Goal: Task Accomplishment & Management: Manage account settings

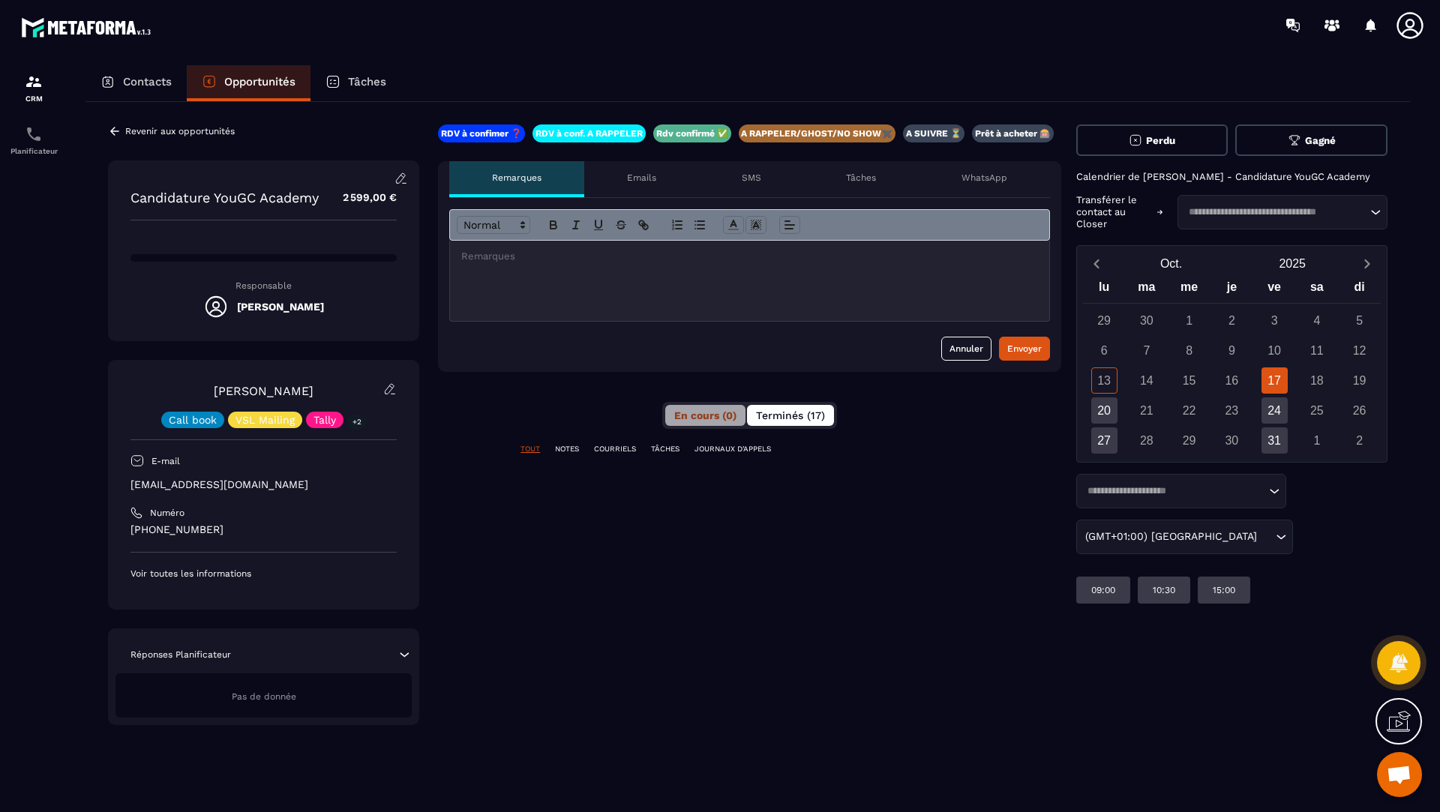
click at [812, 407] on button "Terminés (17)" at bounding box center [790, 415] width 87 height 21
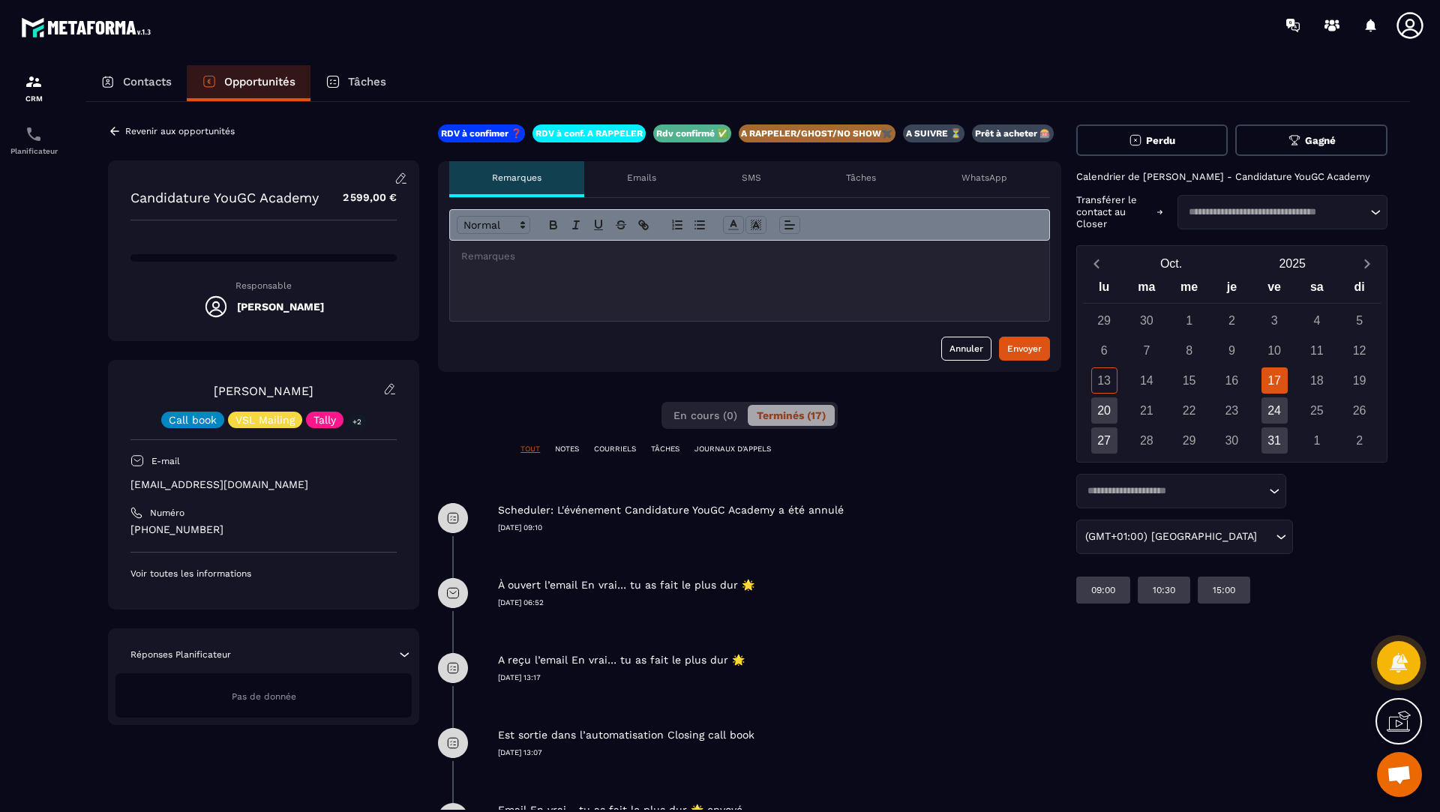
click at [140, 128] on p "Revenir aux opportunités" at bounding box center [180, 131] width 110 height 11
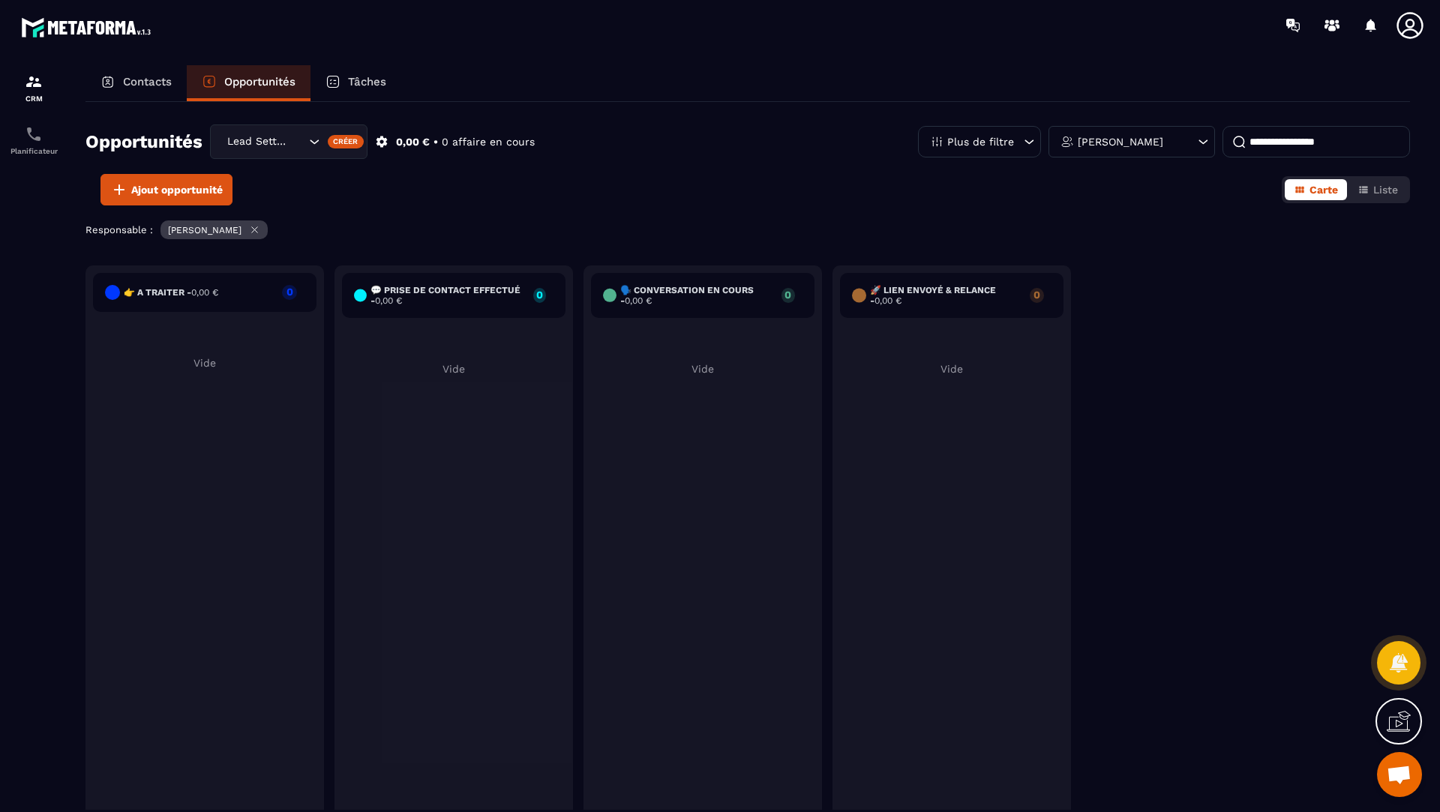
click at [253, 92] on div "Opportunités" at bounding box center [249, 83] width 124 height 36
click at [273, 136] on div "Lead Setting" at bounding box center [264, 142] width 85 height 17
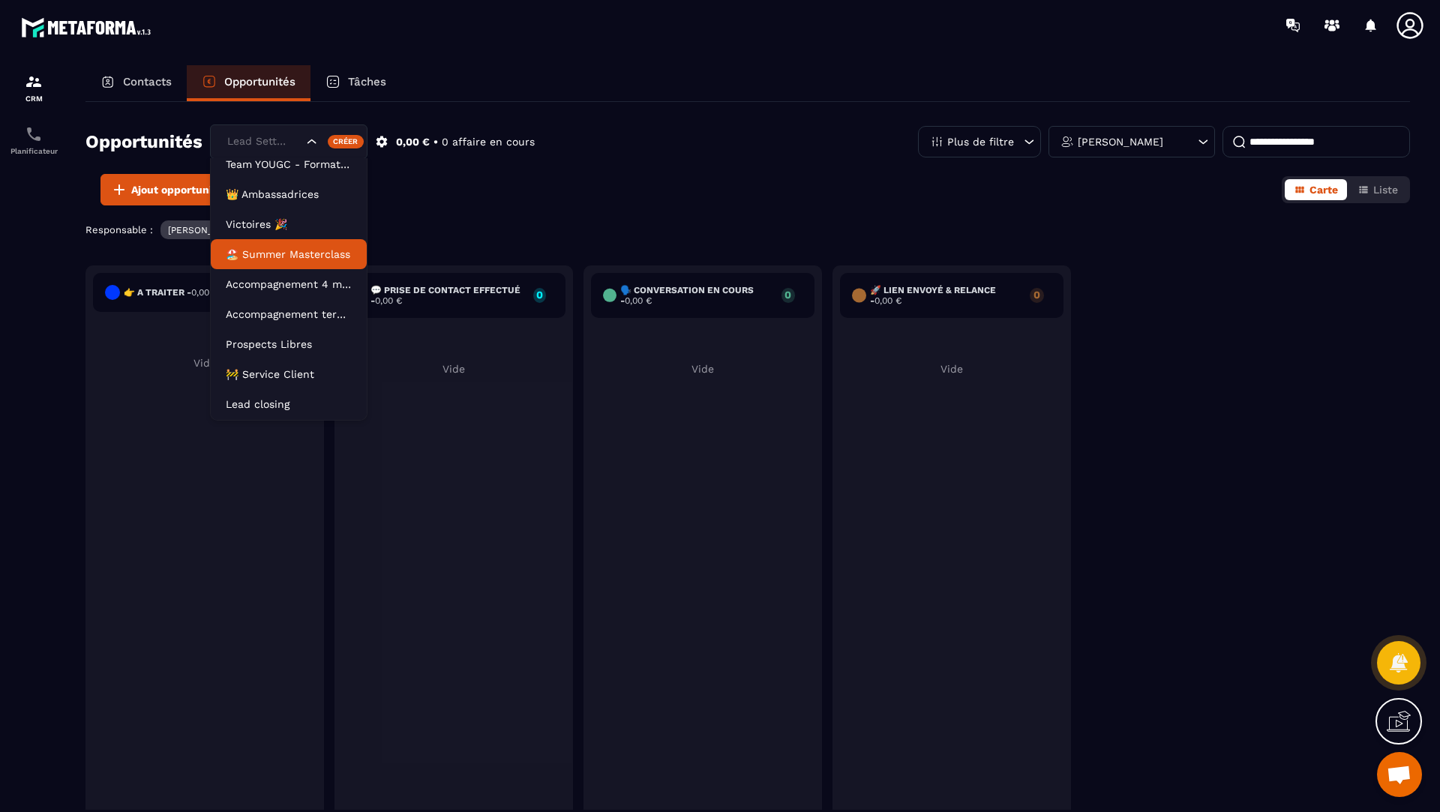
scroll to position [68, 0]
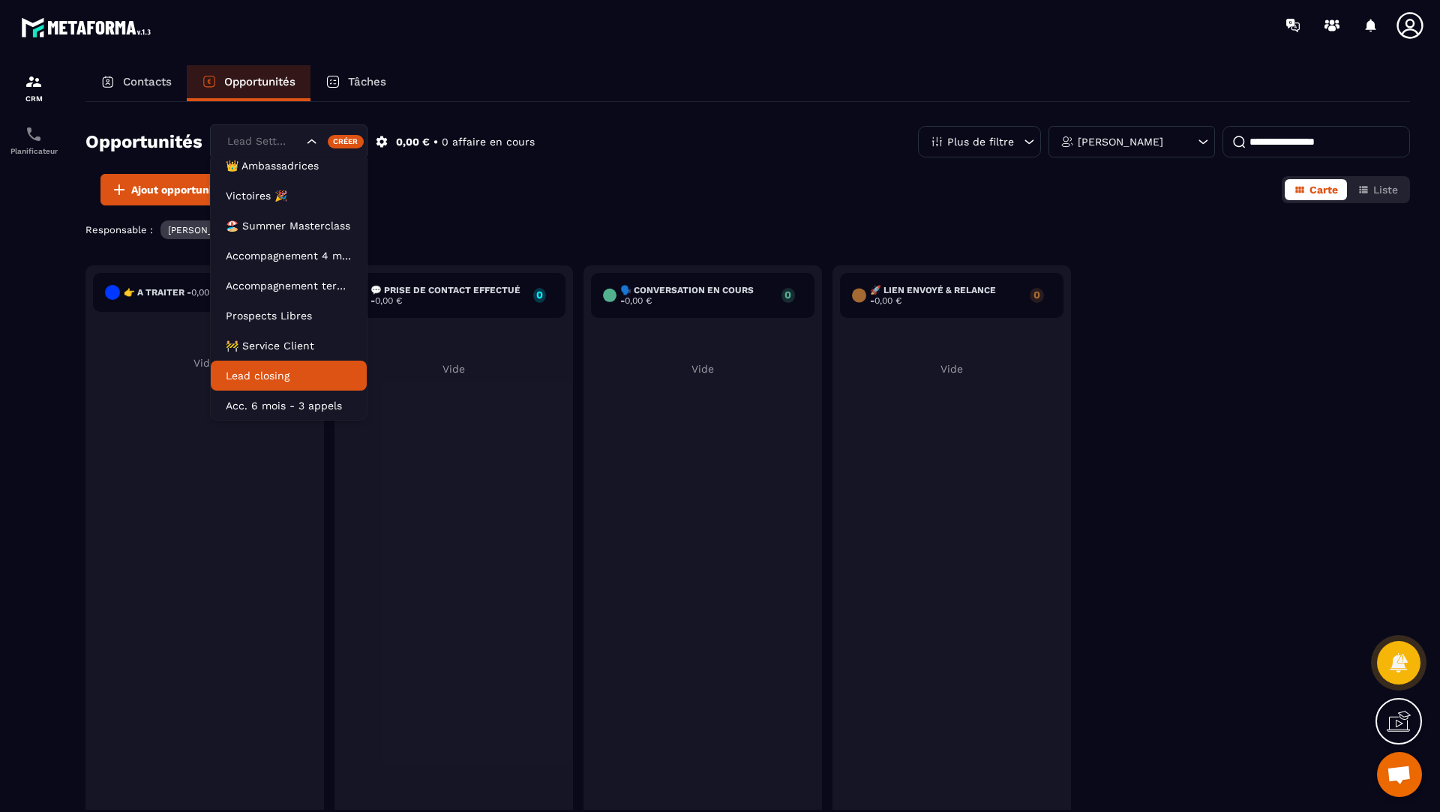
click at [254, 362] on li "Lead closing" at bounding box center [289, 376] width 156 height 30
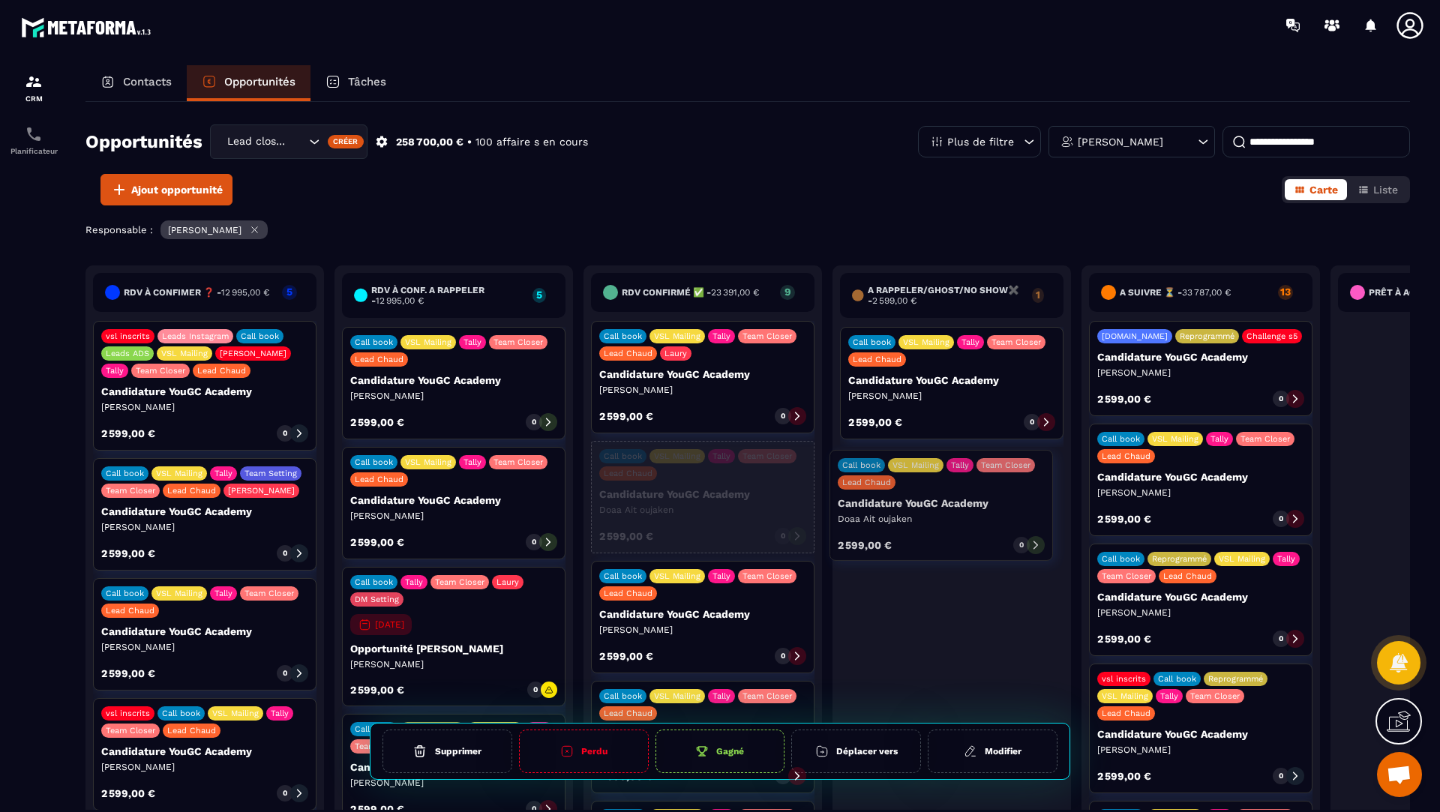
drag, startPoint x: 422, startPoint y: 509, endPoint x: 909, endPoint y: 514, distance: 487.7
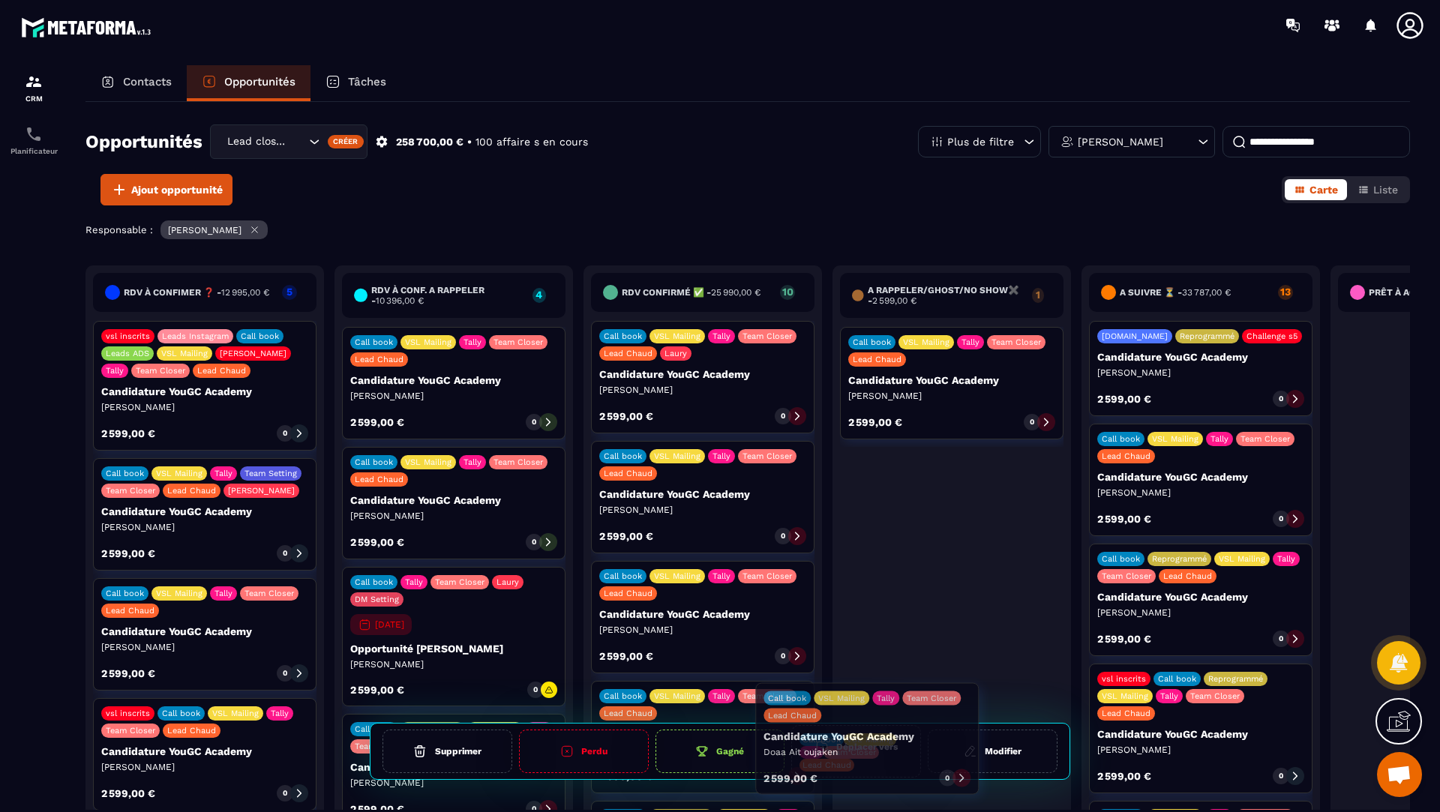
drag, startPoint x: 668, startPoint y: 389, endPoint x: 832, endPoint y: 751, distance: 397.9
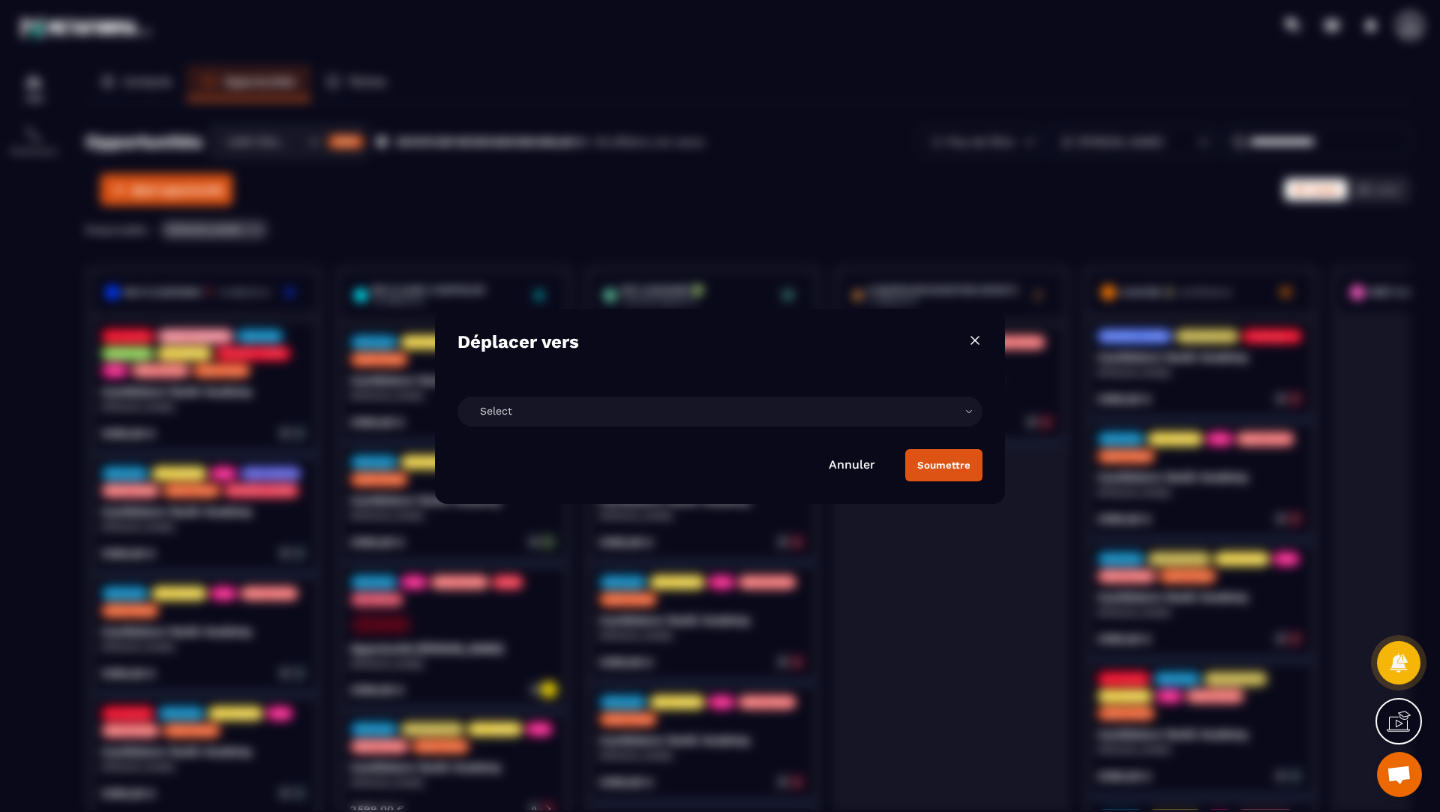
click at [496, 422] on div "Select" at bounding box center [720, 412] width 525 height 30
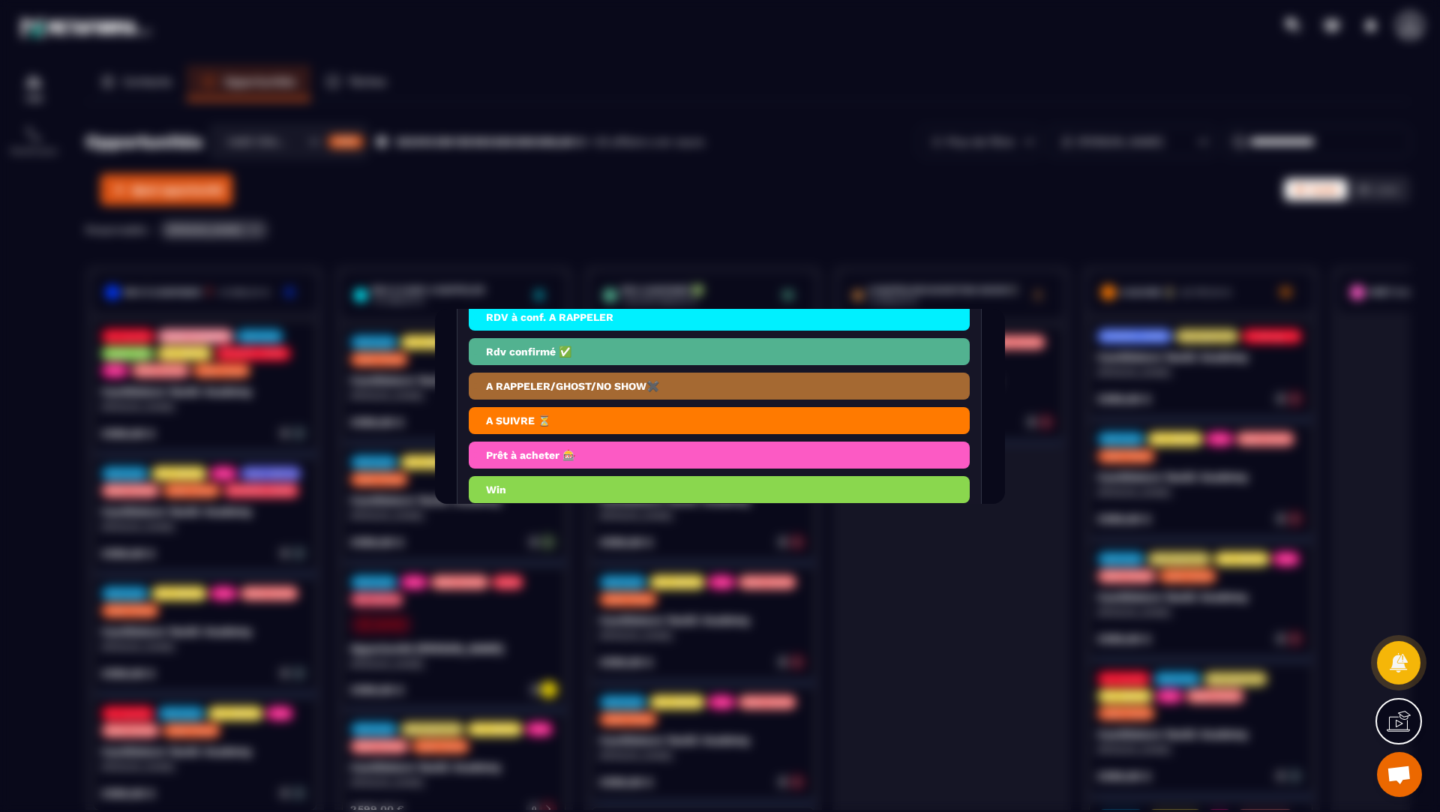
scroll to position [242, 0]
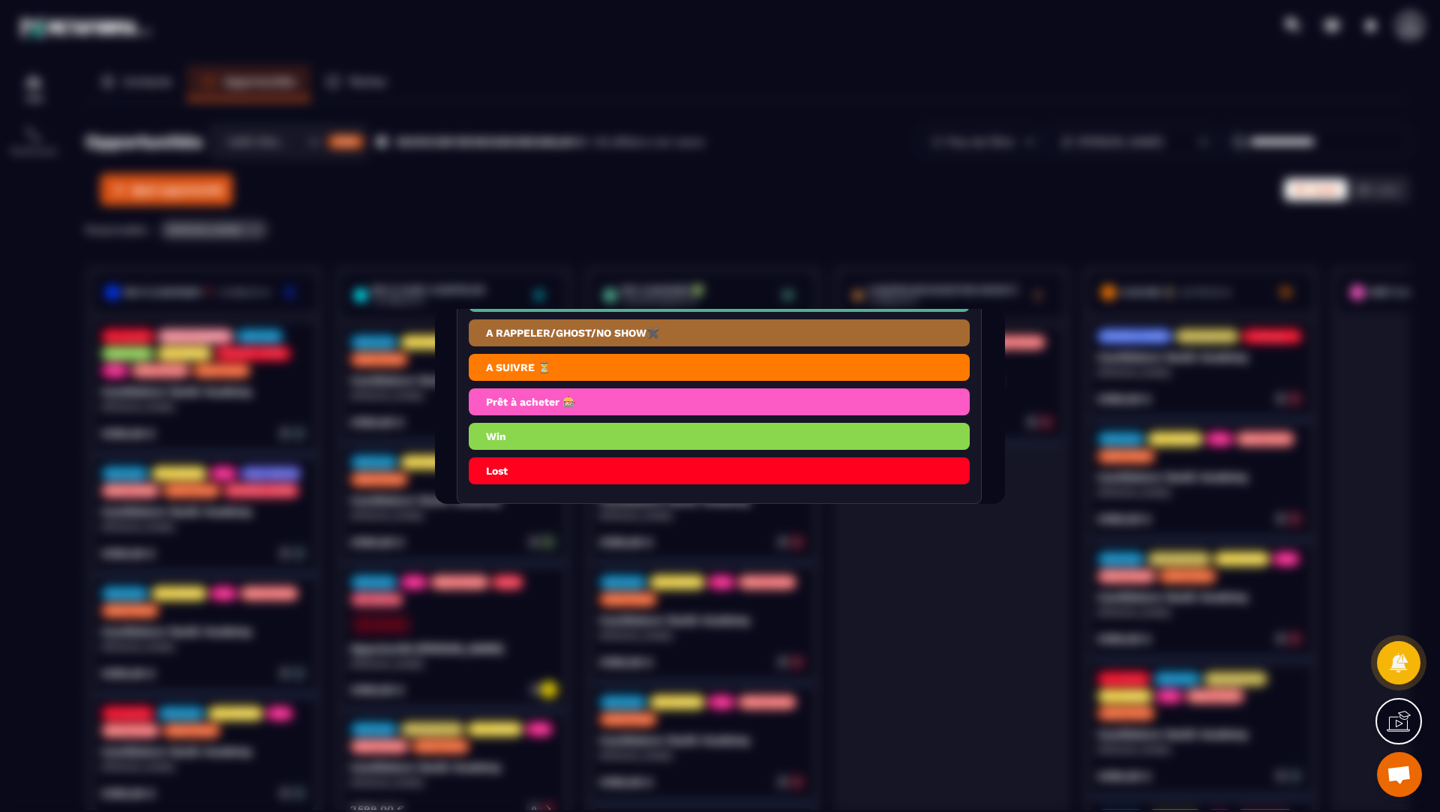
click at [530, 320] on li "A RAPPELER/GHOST/NO SHOW✖️" at bounding box center [719, 333] width 501 height 27
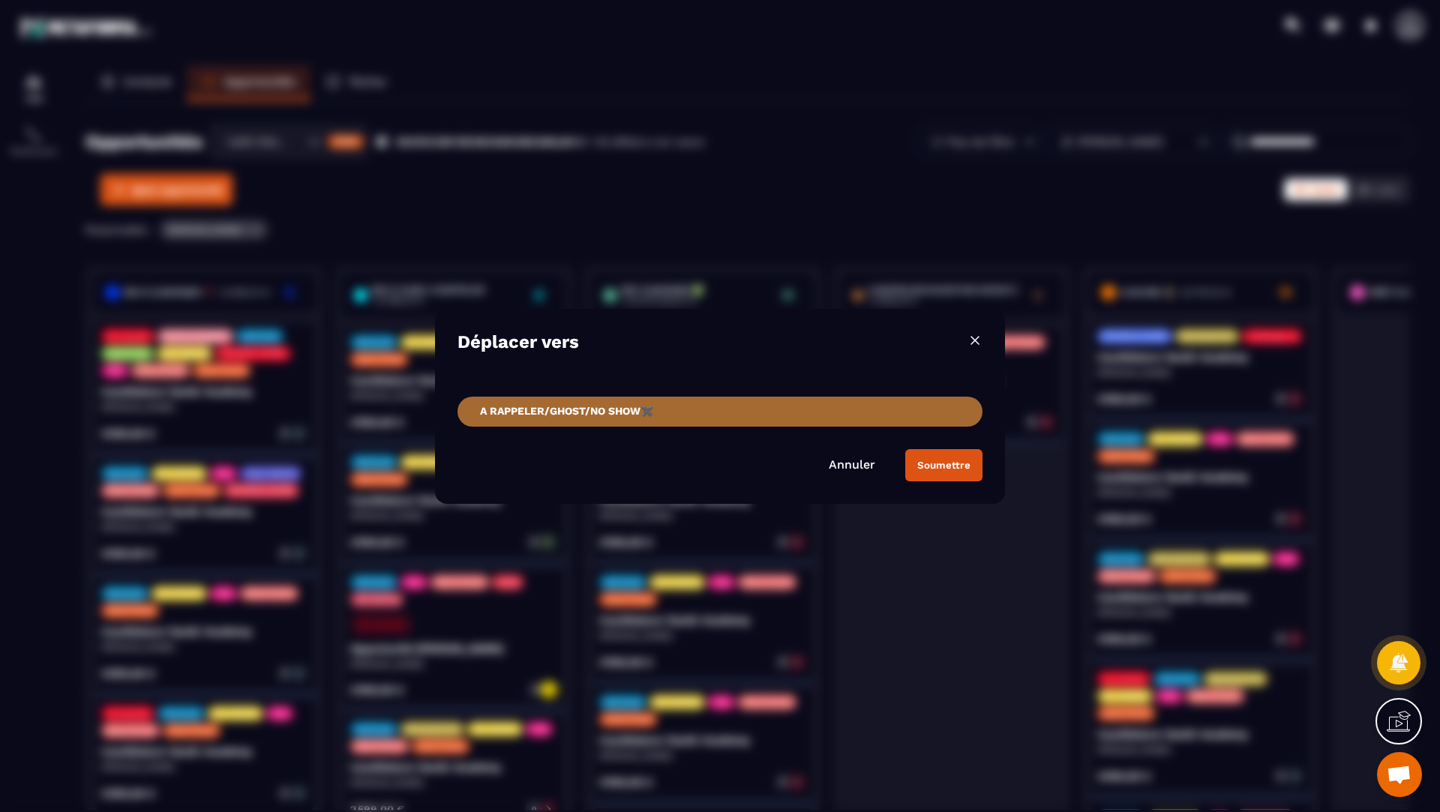
click at [942, 467] on div "Soumettre" at bounding box center [944, 465] width 53 height 11
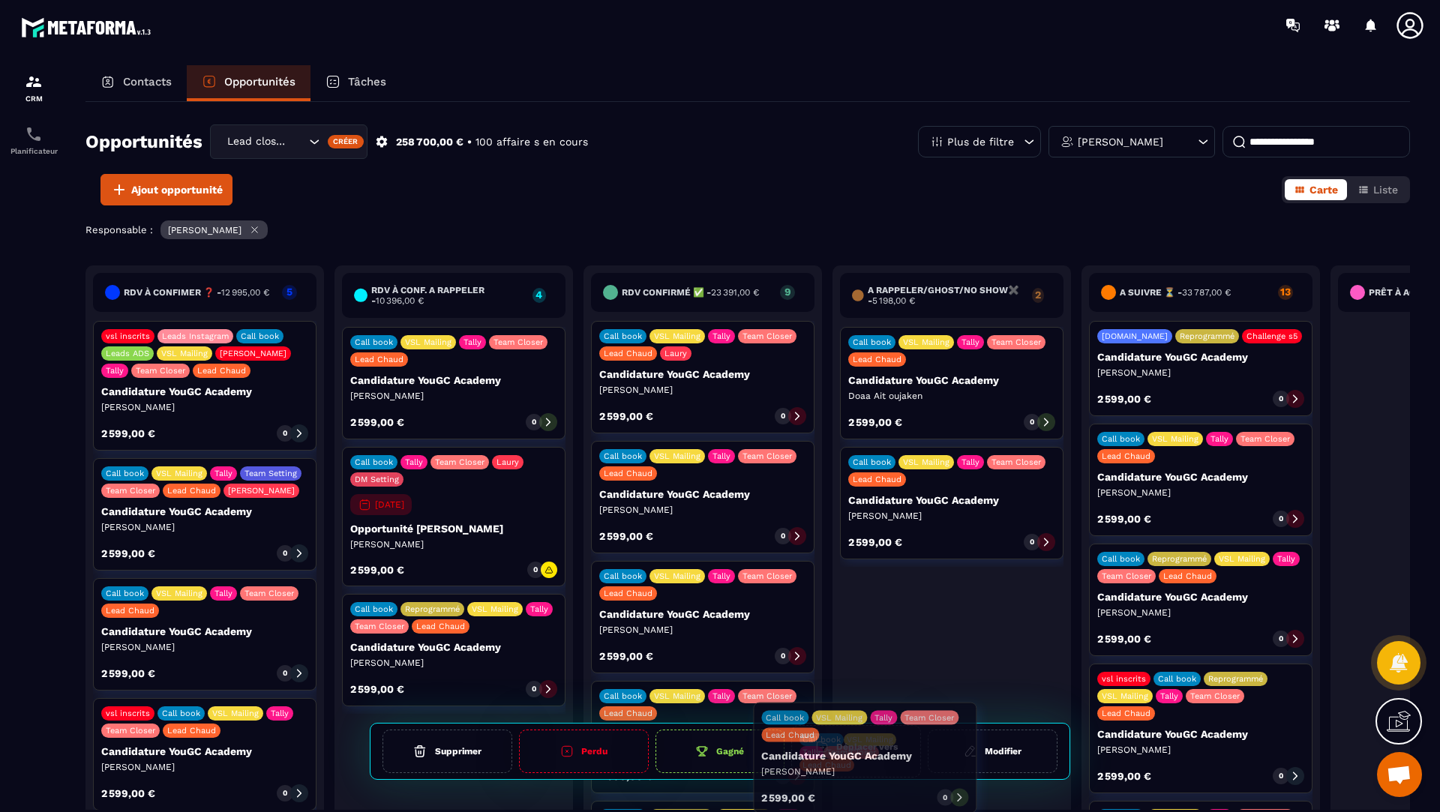
drag, startPoint x: 450, startPoint y: 510, endPoint x: 862, endPoint y: 767, distance: 485.7
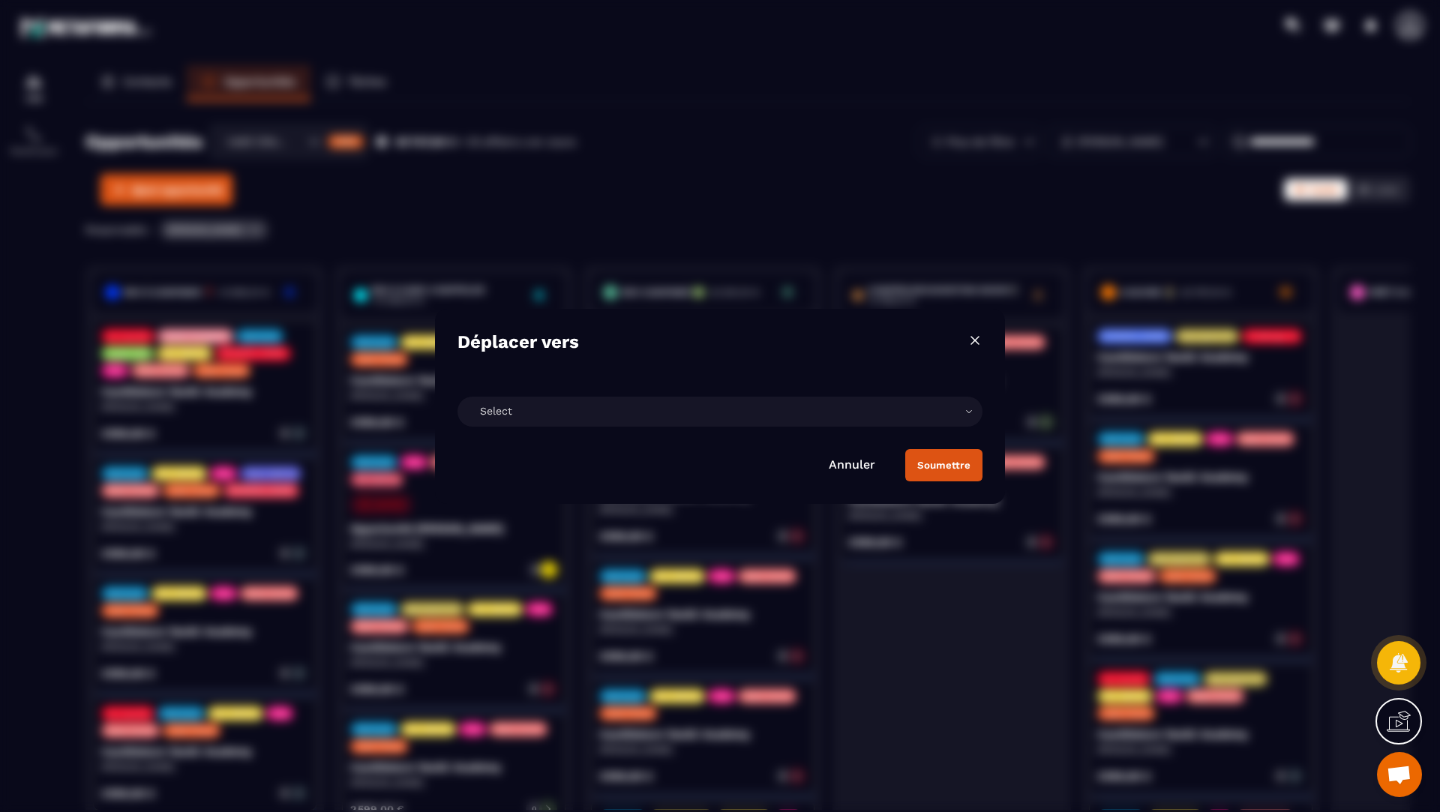
click at [799, 410] on div "Select" at bounding box center [720, 412] width 525 height 30
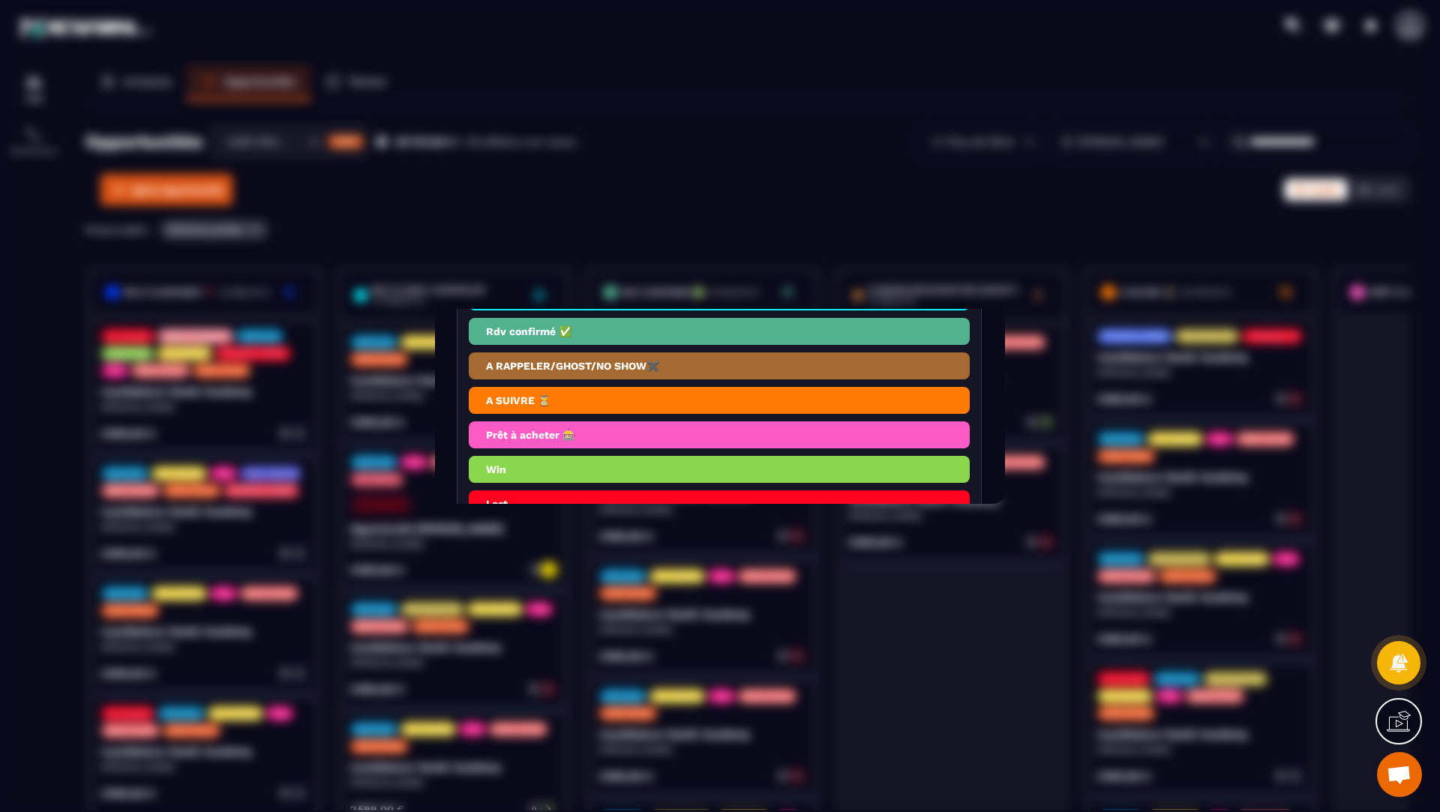
scroll to position [242, 0]
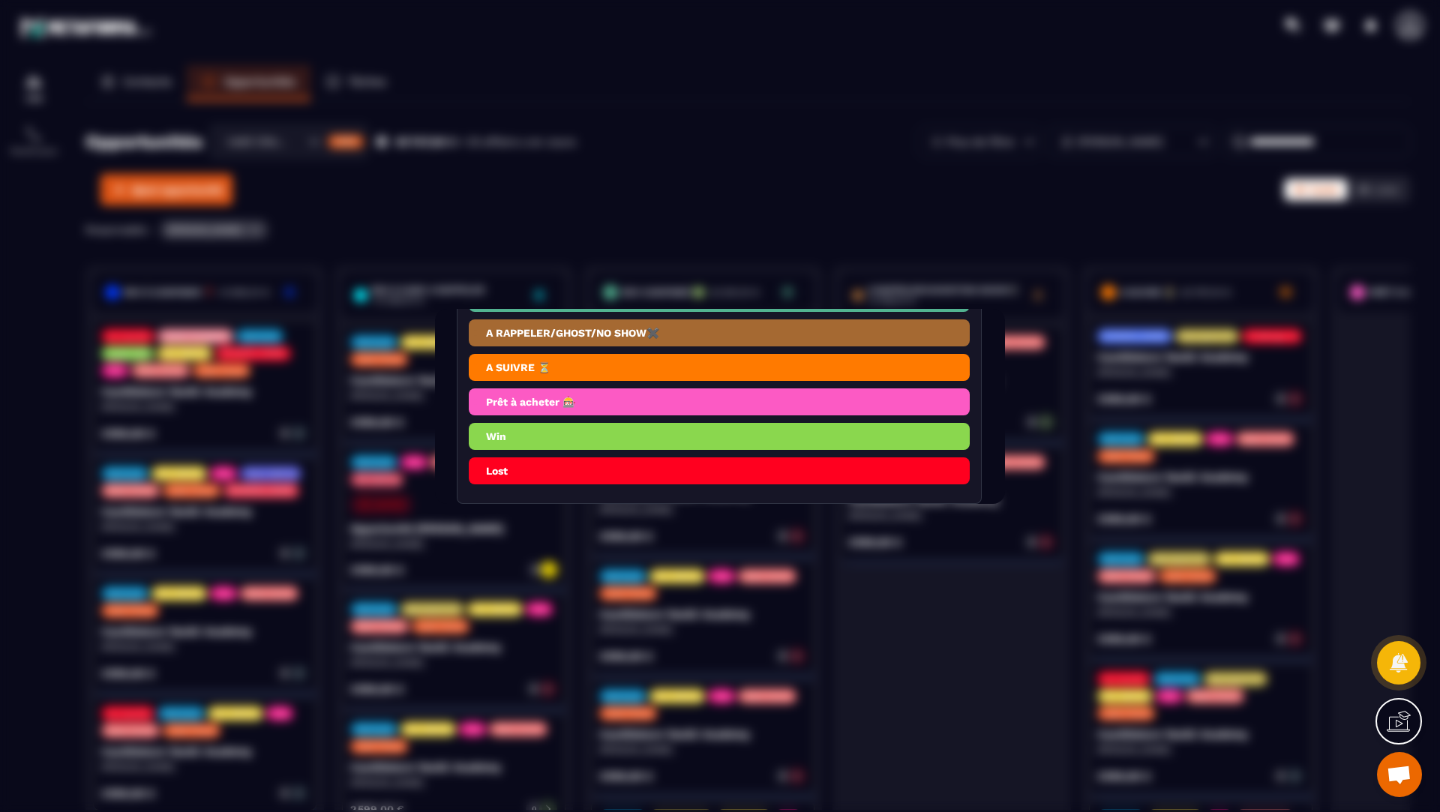
click at [504, 320] on li "A RAPPELER/GHOST/NO SHOW✖️" at bounding box center [719, 333] width 501 height 27
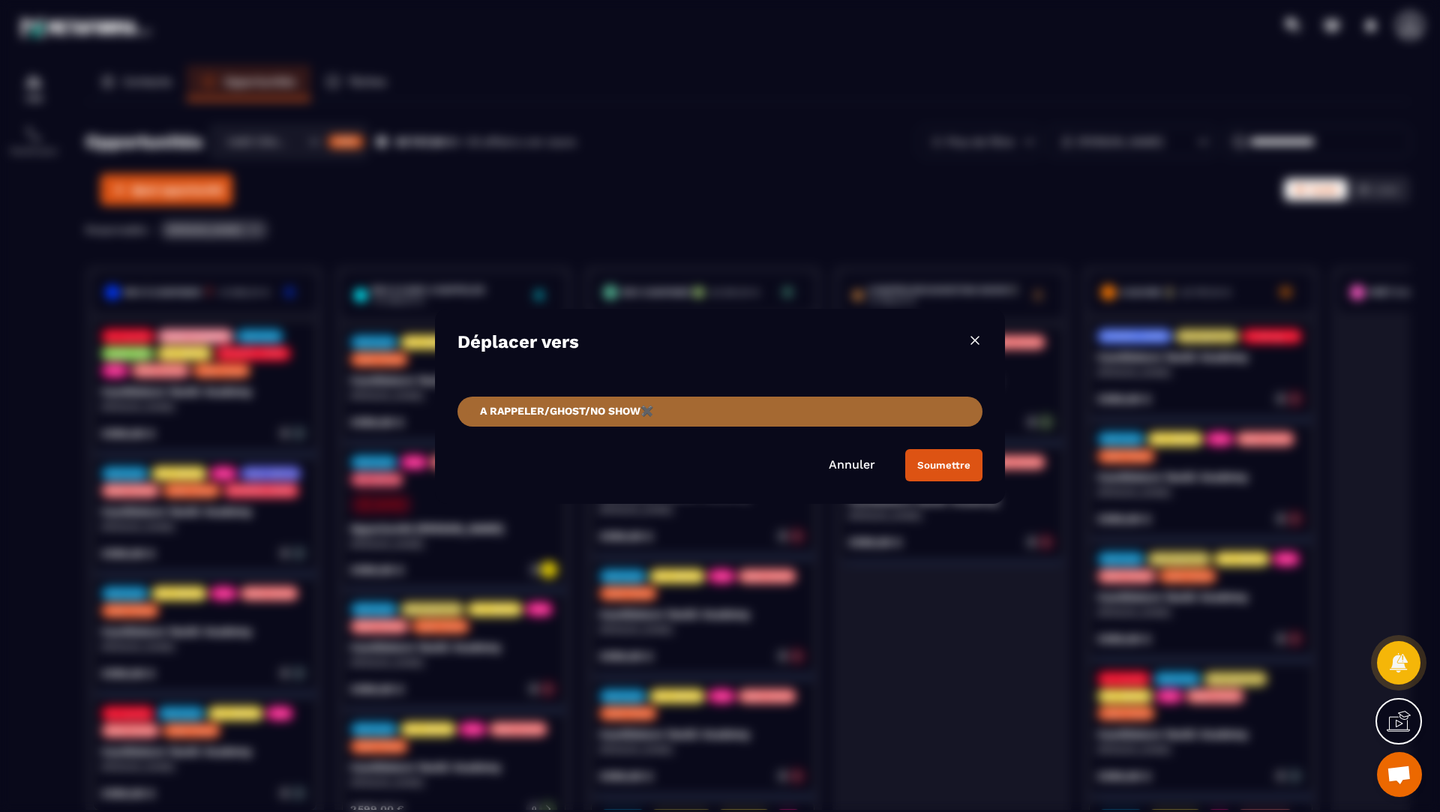
scroll to position [0, 0]
click at [948, 462] on div "Soumettre" at bounding box center [944, 465] width 53 height 11
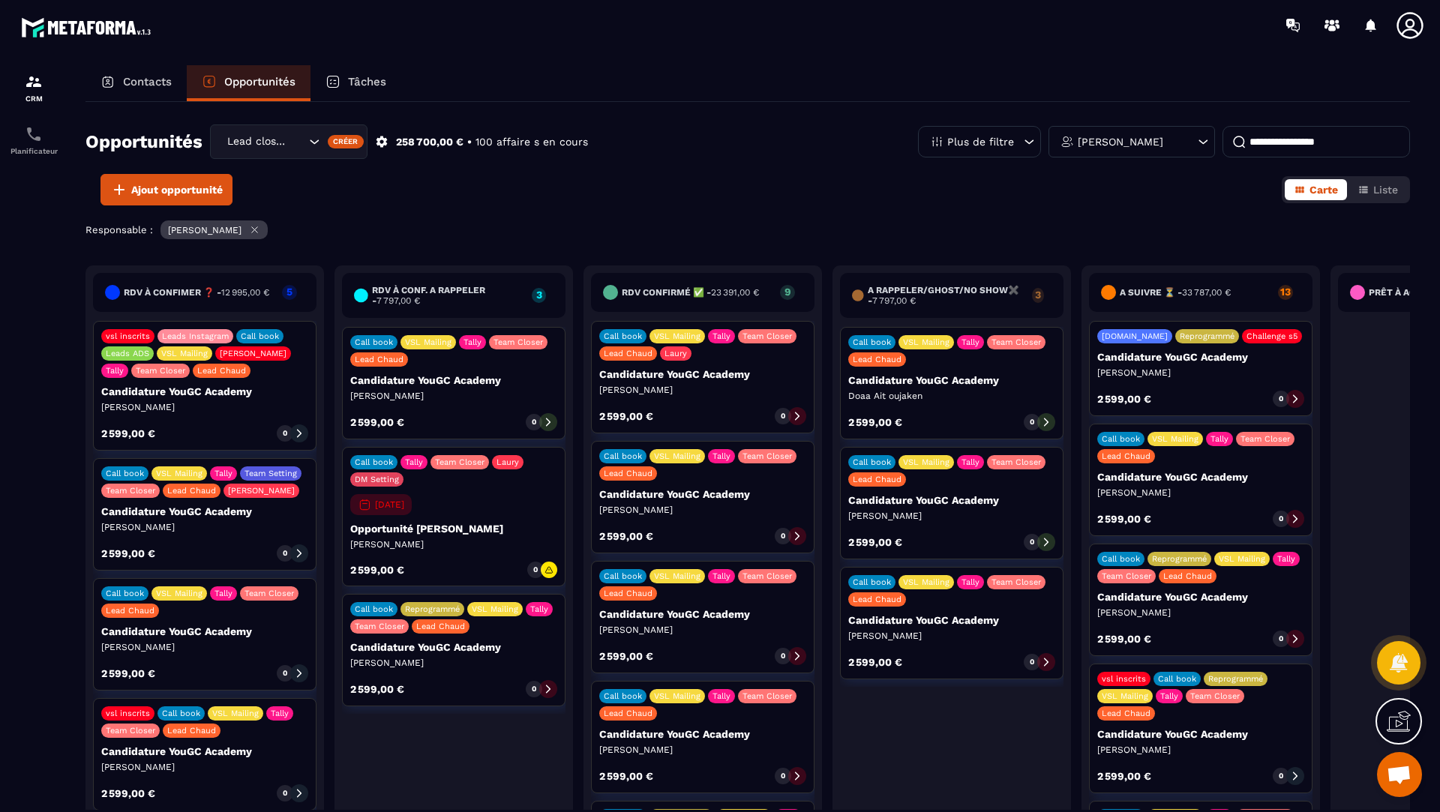
click at [296, 429] on icon at bounding box center [299, 433] width 11 height 11
